Goal: Task Accomplishment & Management: Complete application form

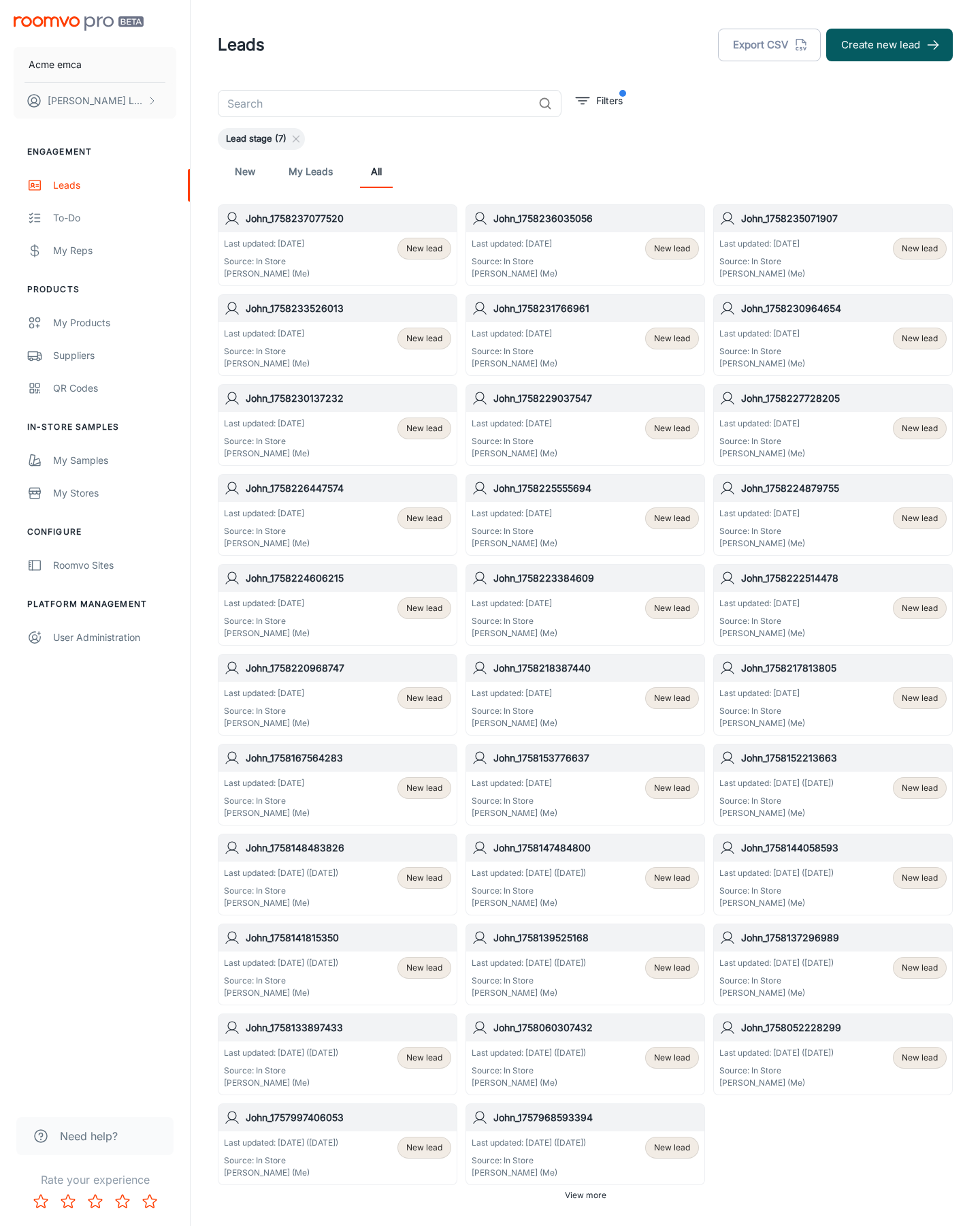
click at [889, 45] on button "Create new lead" at bounding box center [889, 45] width 127 height 32
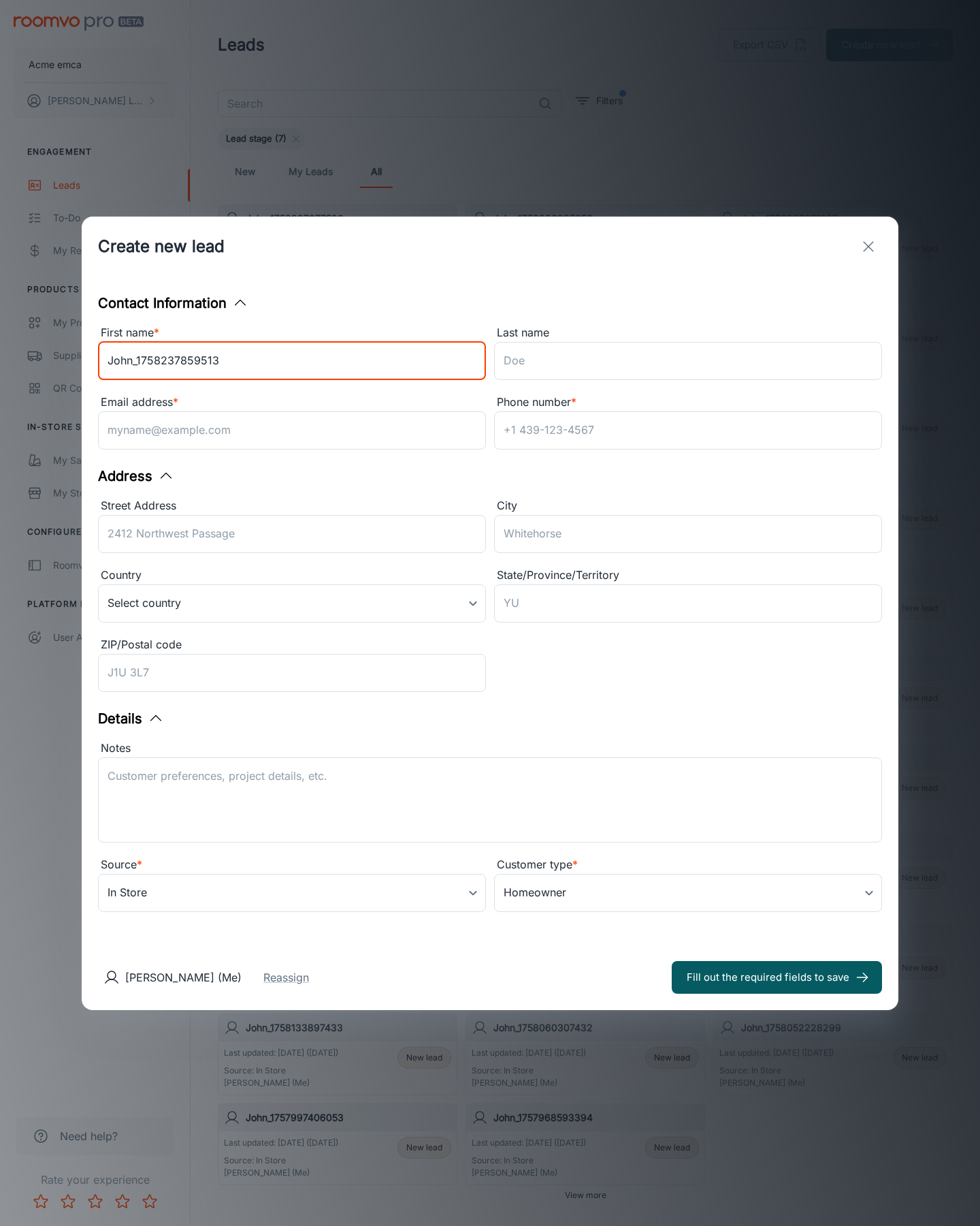
type input "John_1758237859513"
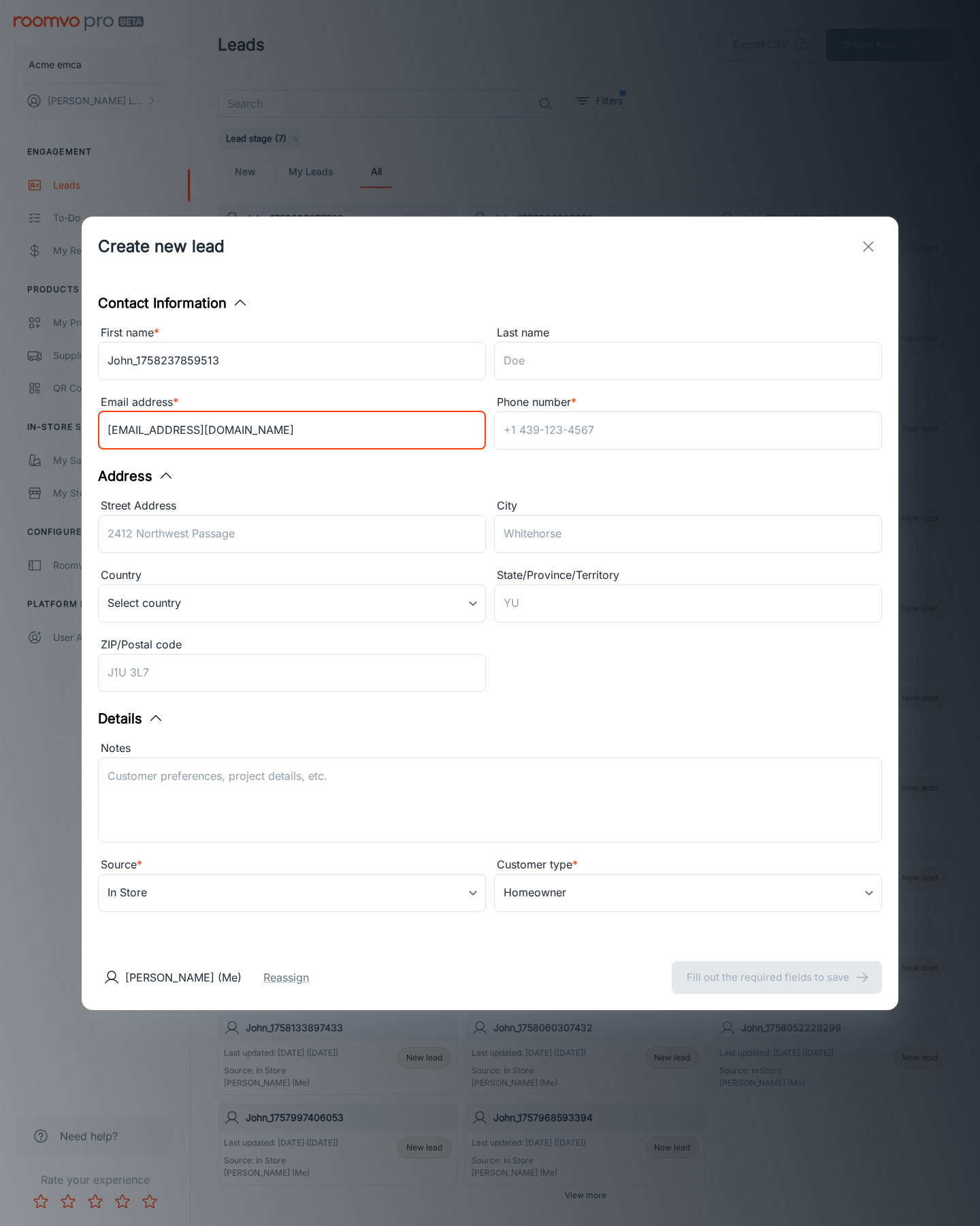
type input "[EMAIL_ADDRESS][DOMAIN_NAME]"
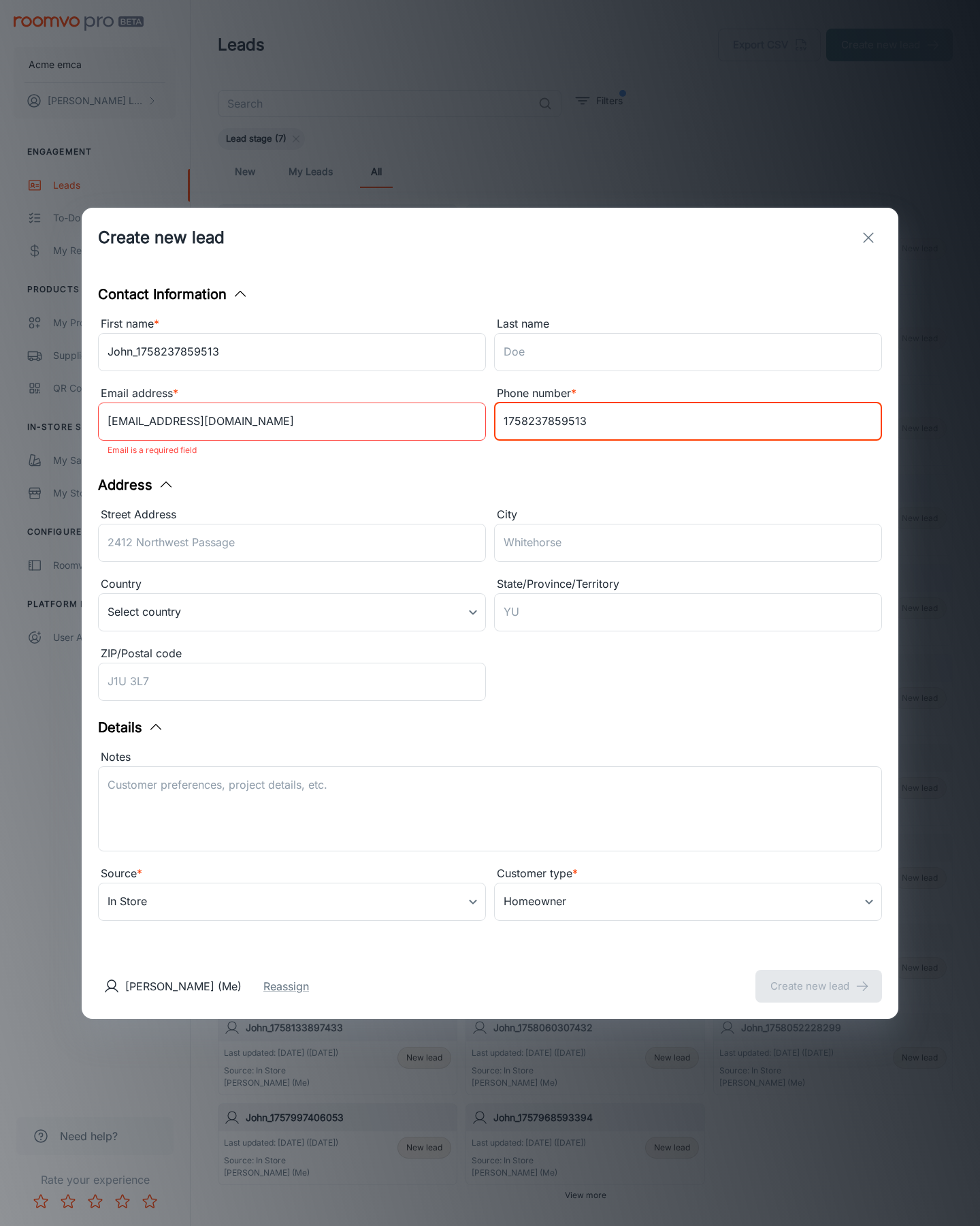
type input "1758237859513"
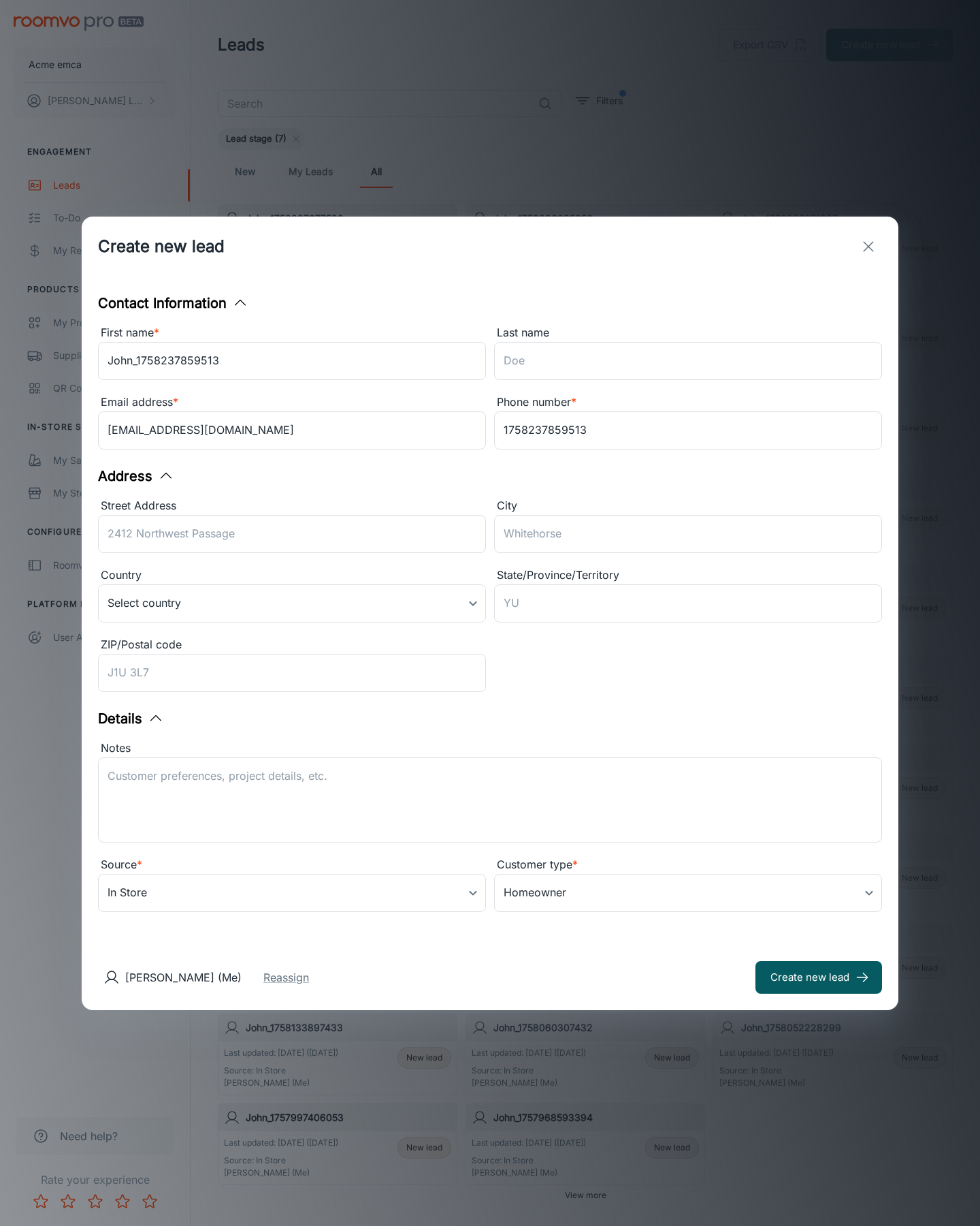
click at [818, 976] on button "Create new lead" at bounding box center [818, 977] width 127 height 32
